Goal: Task Accomplishment & Management: Manage account settings

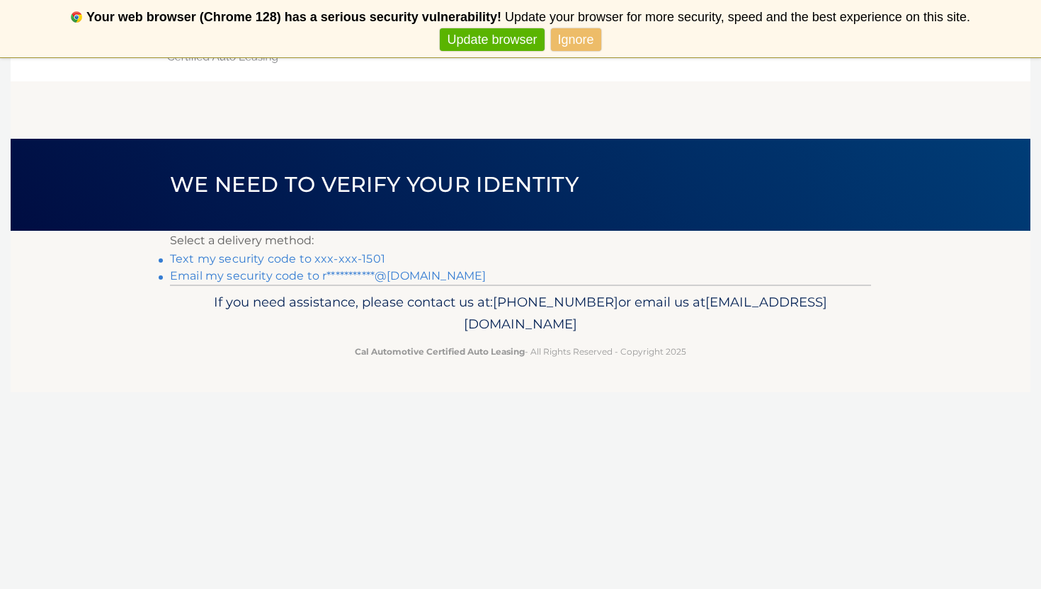
click at [318, 261] on link "Text my security code to xxx-xxx-1501" at bounding box center [277, 258] width 215 height 13
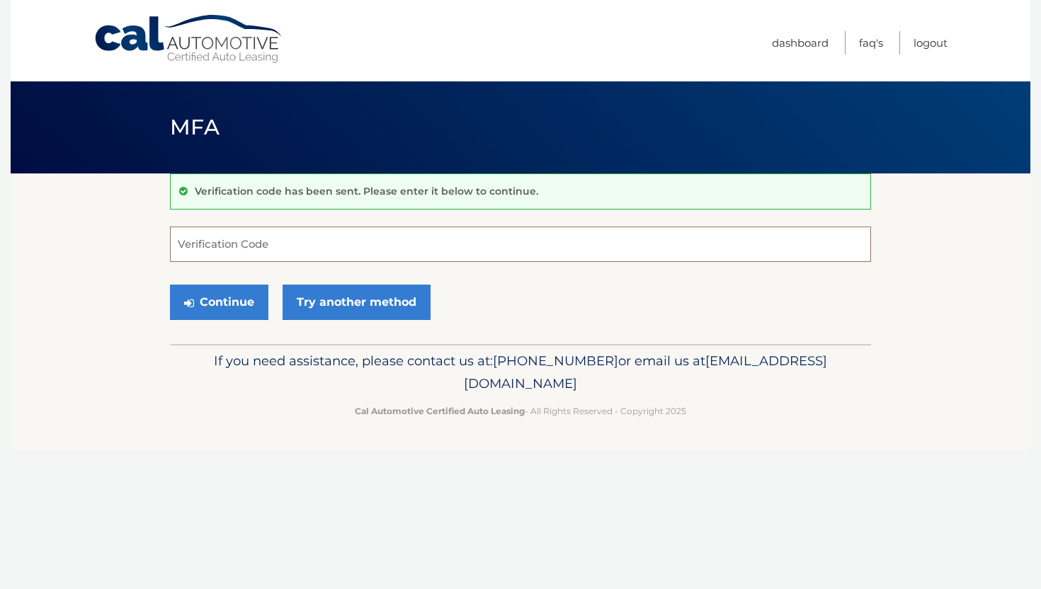
click at [318, 254] on input "Verification Code" at bounding box center [520, 244] width 701 height 35
type input "471375"
click at [230, 300] on button "Continue" at bounding box center [219, 302] width 98 height 35
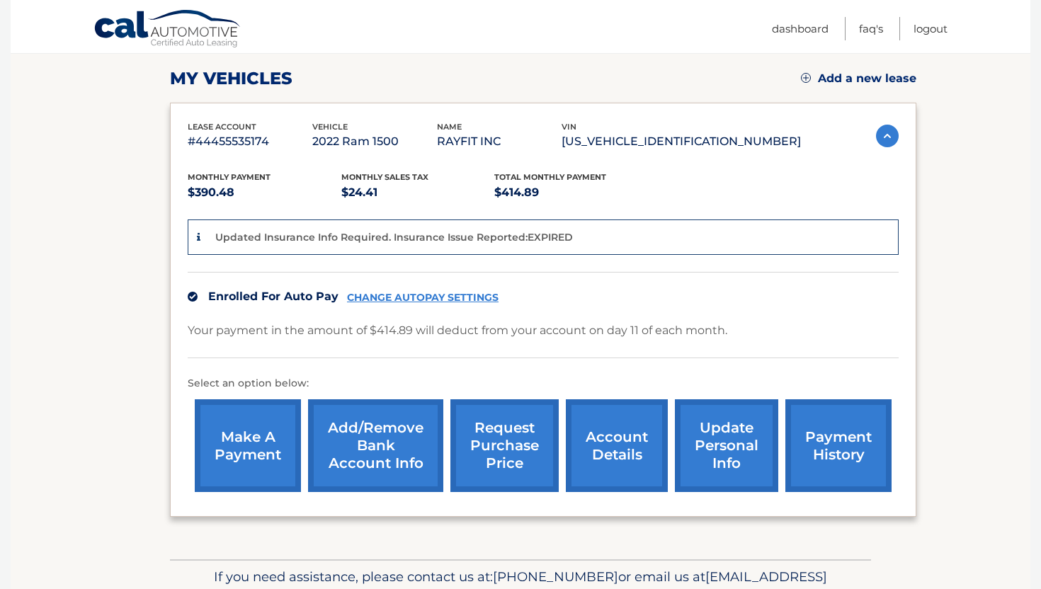
scroll to position [196, 0]
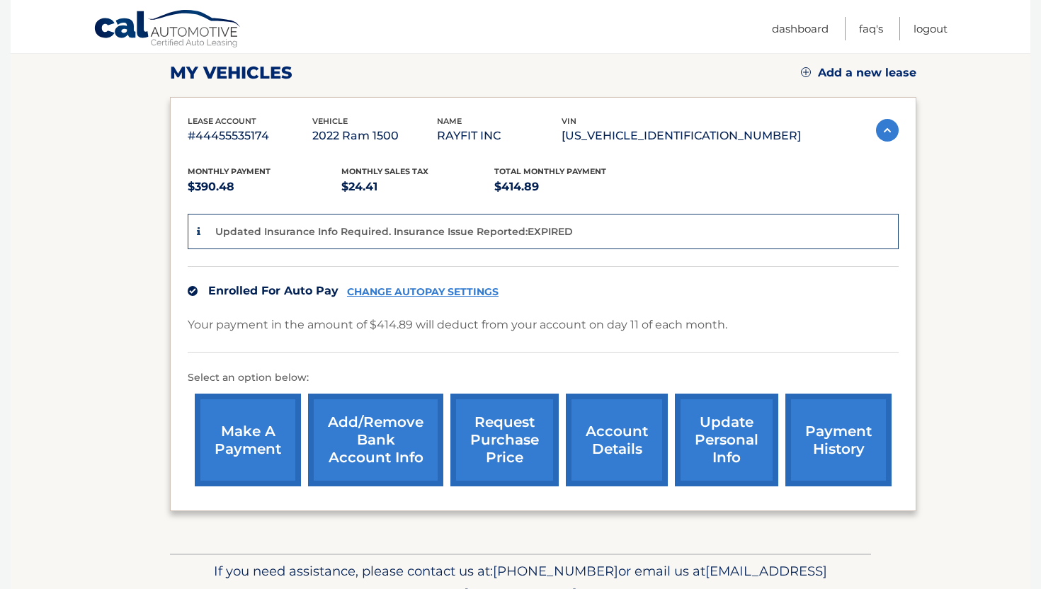
click at [619, 438] on link "account details" at bounding box center [617, 440] width 102 height 93
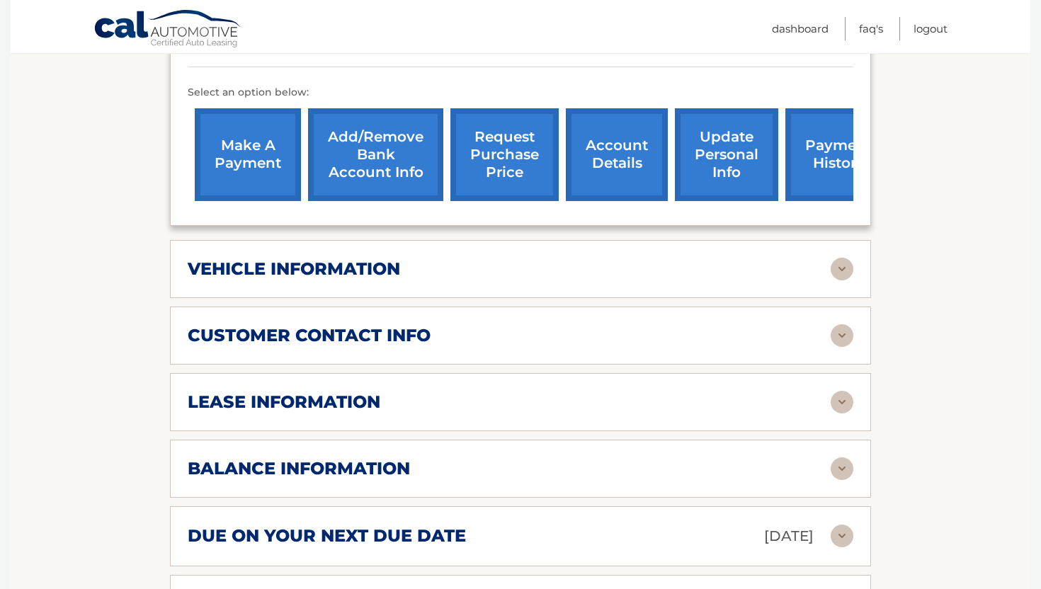
scroll to position [450, 0]
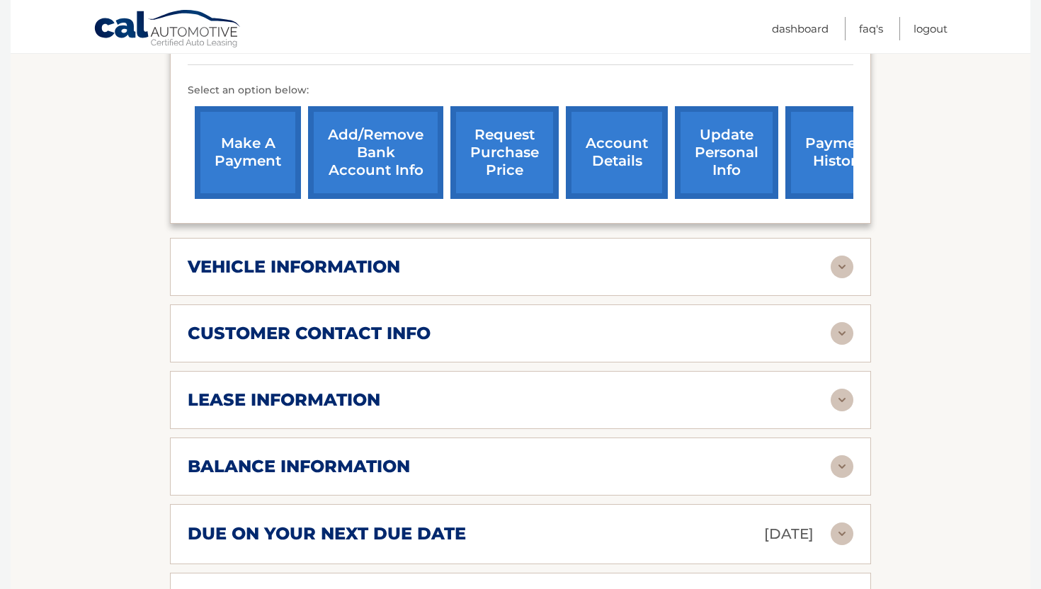
click at [839, 399] on img at bounding box center [842, 400] width 23 height 23
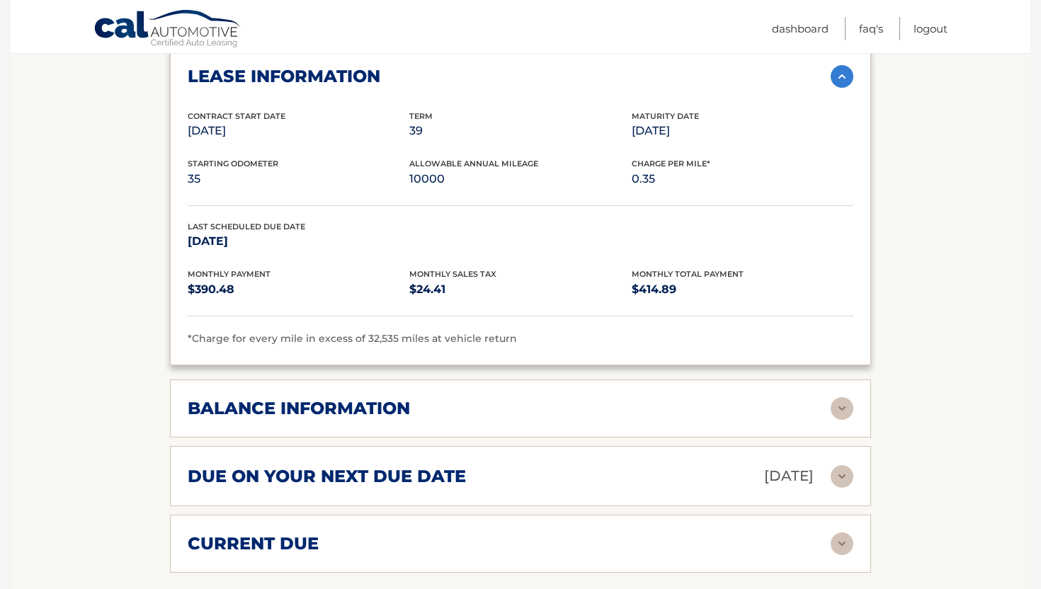
scroll to position [872, 0]
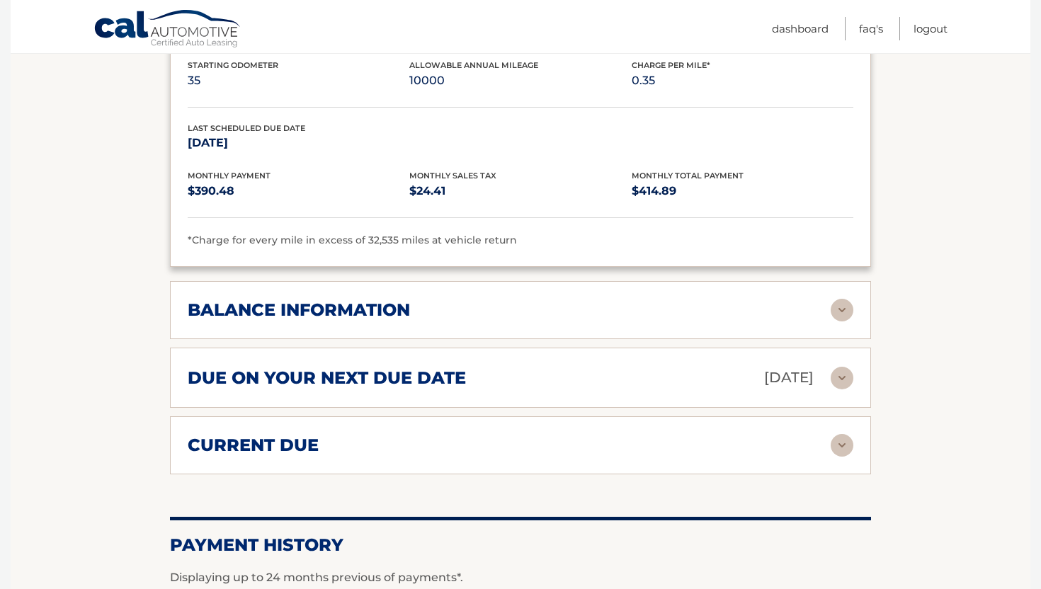
click at [846, 307] on img at bounding box center [842, 310] width 23 height 23
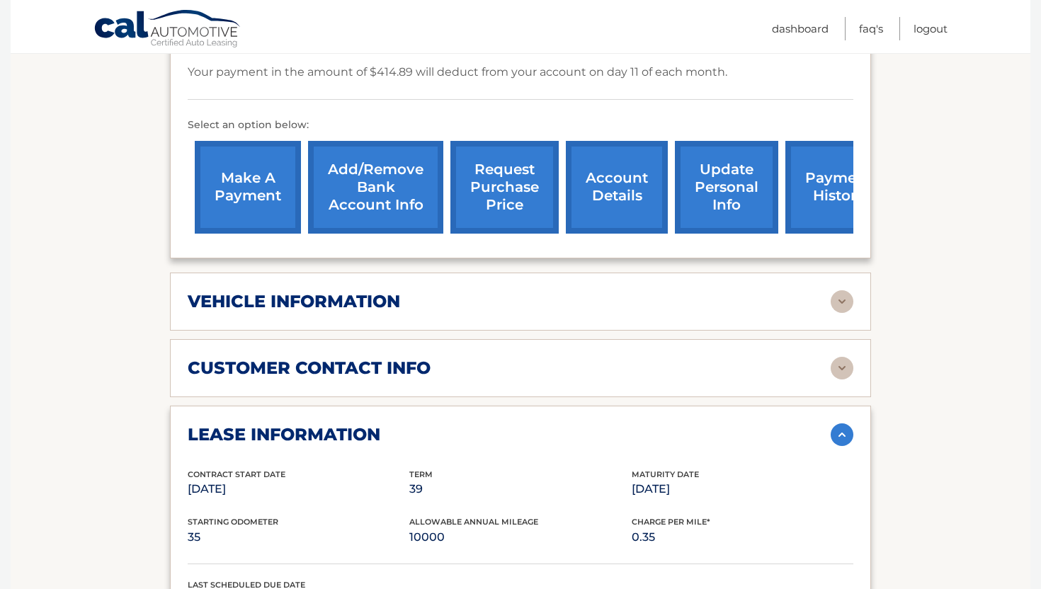
scroll to position [0, 0]
